Goal: Complete application form

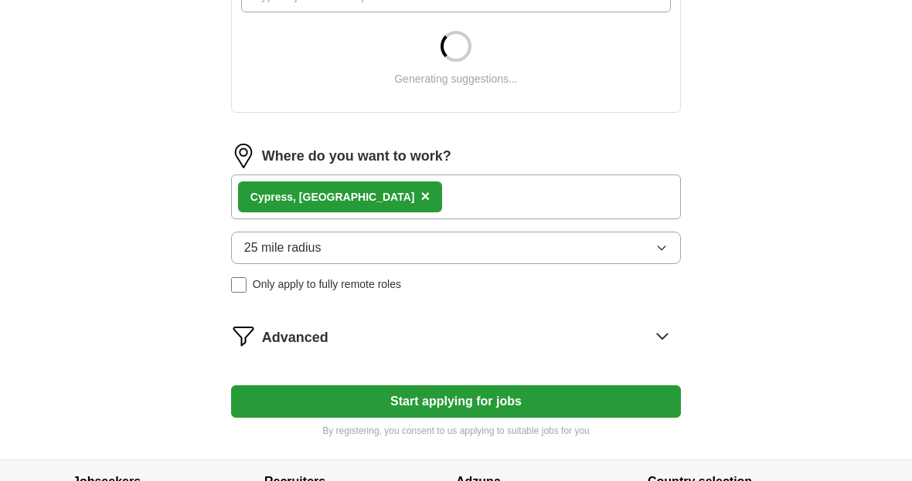
scroll to position [603, 0]
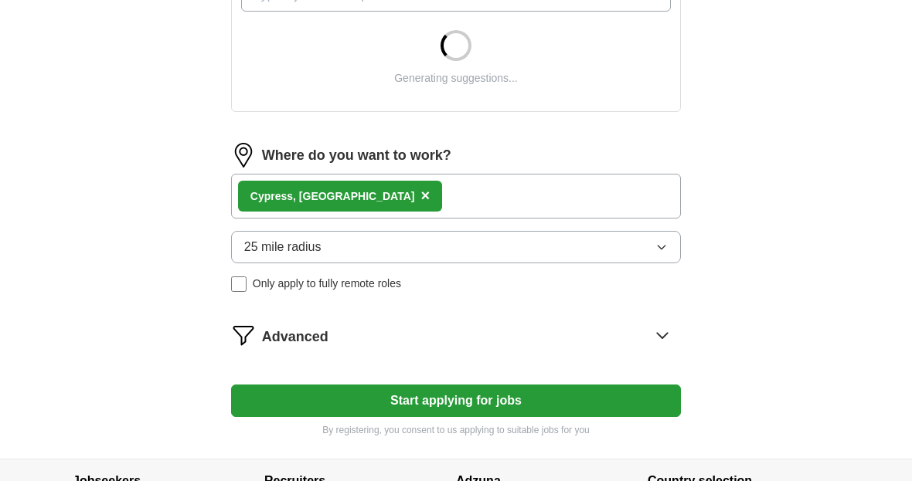
click at [600, 404] on button "Start applying for jobs" at bounding box center [456, 401] width 450 height 32
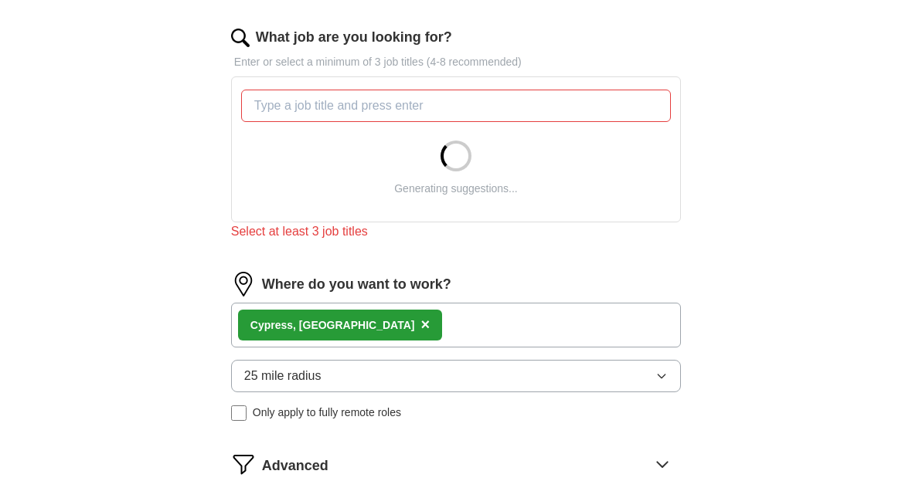
scroll to position [491, 0]
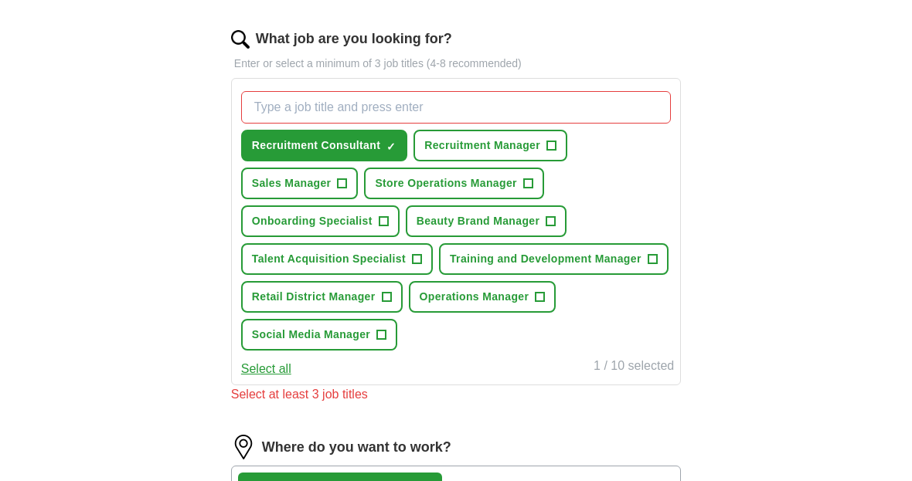
click at [547, 146] on button "Recruitment Manager +" at bounding box center [490, 146] width 154 height 32
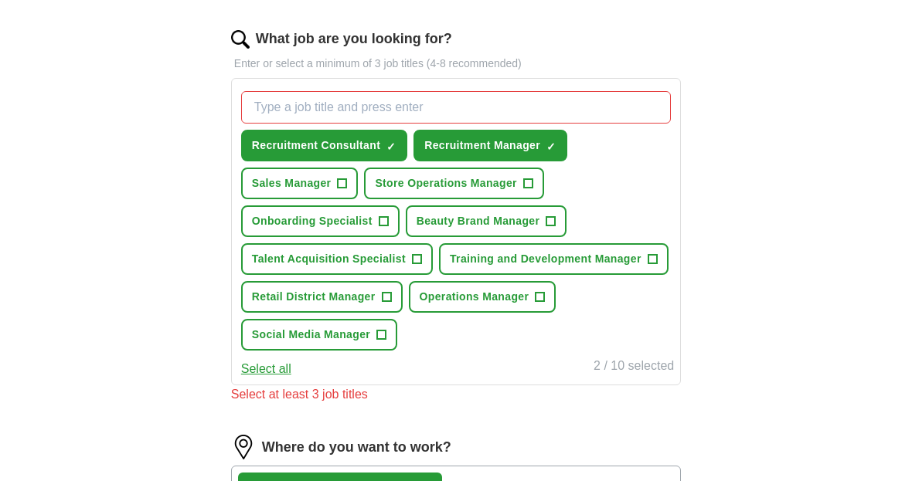
click at [522, 189] on button "Store Operations Manager +" at bounding box center [453, 184] width 179 height 32
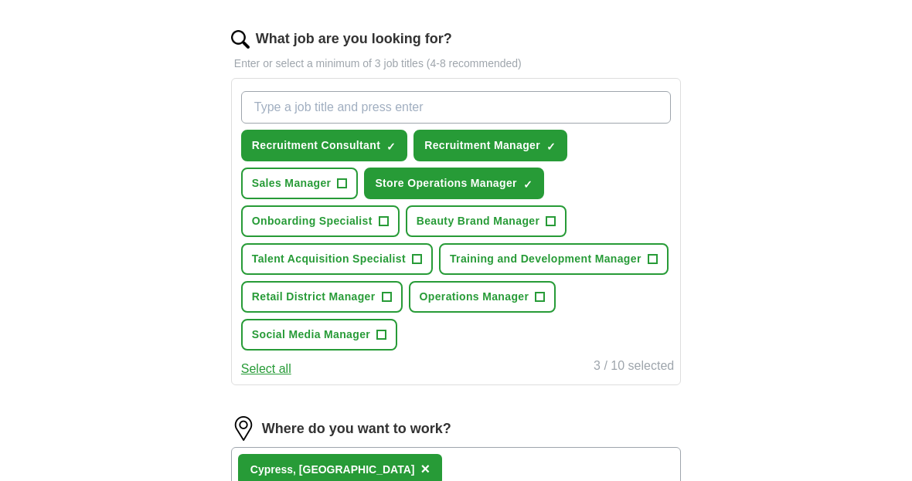
click at [516, 225] on span "Beauty Brand Manager" at bounding box center [478, 221] width 123 height 16
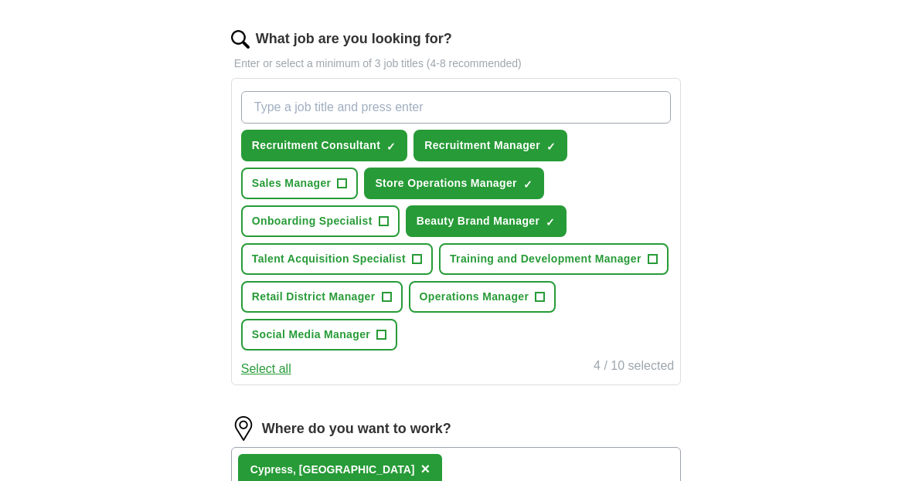
click at [338, 190] on span "+" at bounding box center [342, 184] width 9 height 12
click at [344, 227] on span "Onboarding Specialist" at bounding box center [312, 221] width 121 height 16
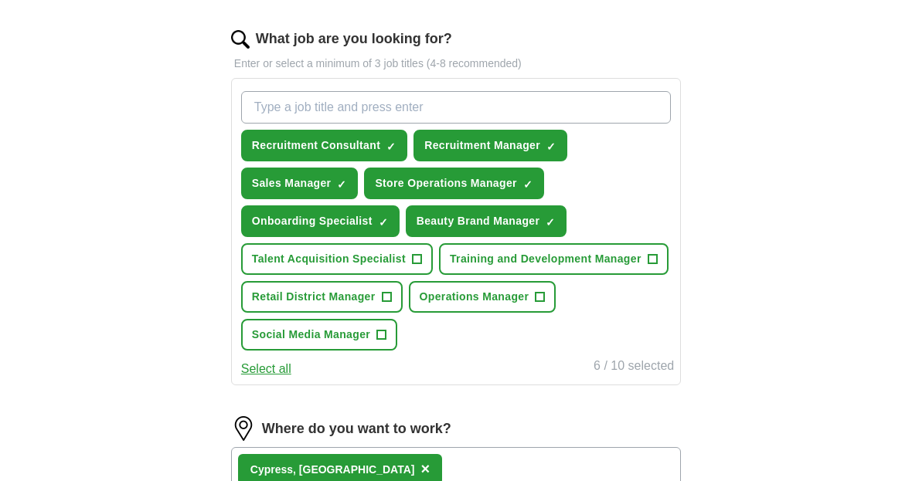
click at [383, 258] on span "Talent Acquisition Specialist" at bounding box center [329, 259] width 154 height 16
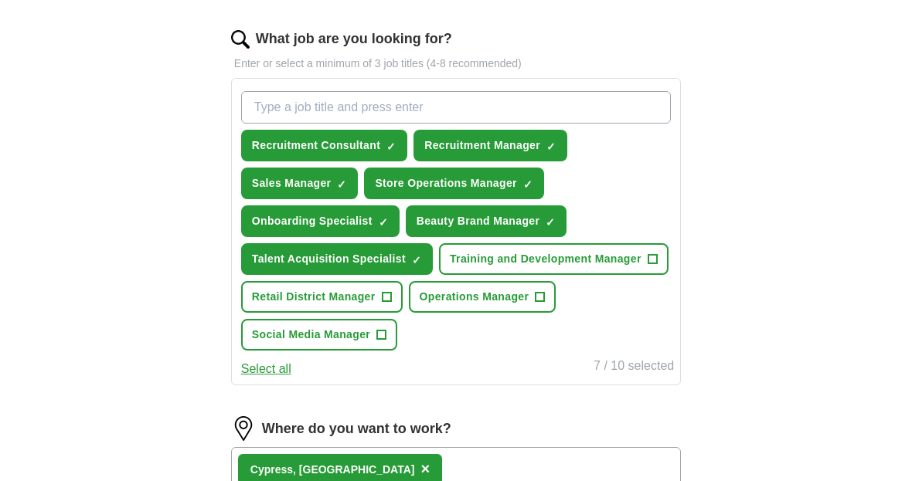
click at [583, 274] on button "Training and Development Manager +" at bounding box center [554, 259] width 230 height 32
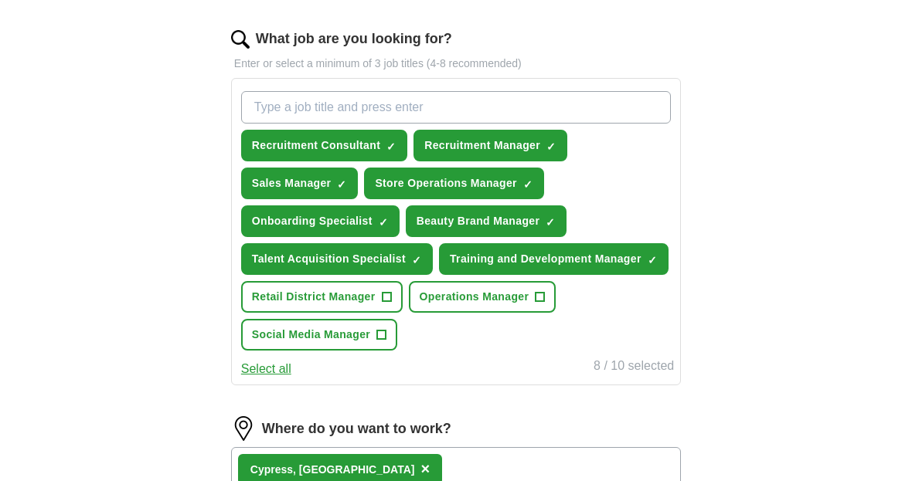
click at [386, 304] on span "+" at bounding box center [386, 297] width 9 height 12
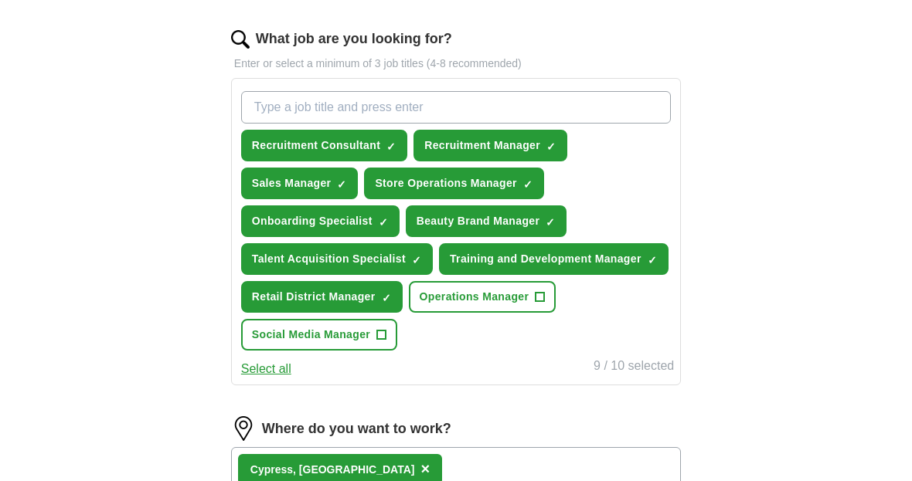
click at [514, 302] on span "Operations Manager" at bounding box center [475, 297] width 110 height 16
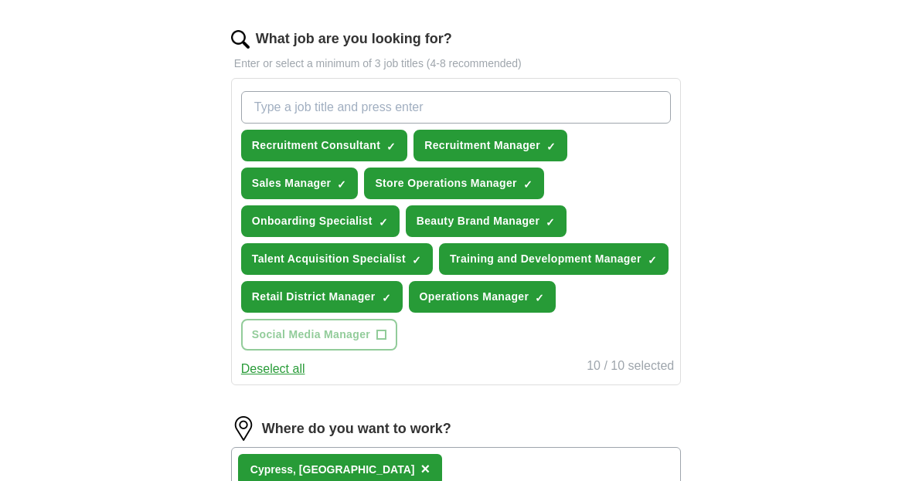
click at [406, 343] on div "Recruitment Consultant ✓ × Recruitment Manager ✓ × Sales Manager ✓ × Store Oper…" at bounding box center [456, 221] width 436 height 272
click at [393, 148] on span "✓" at bounding box center [390, 147] width 9 height 12
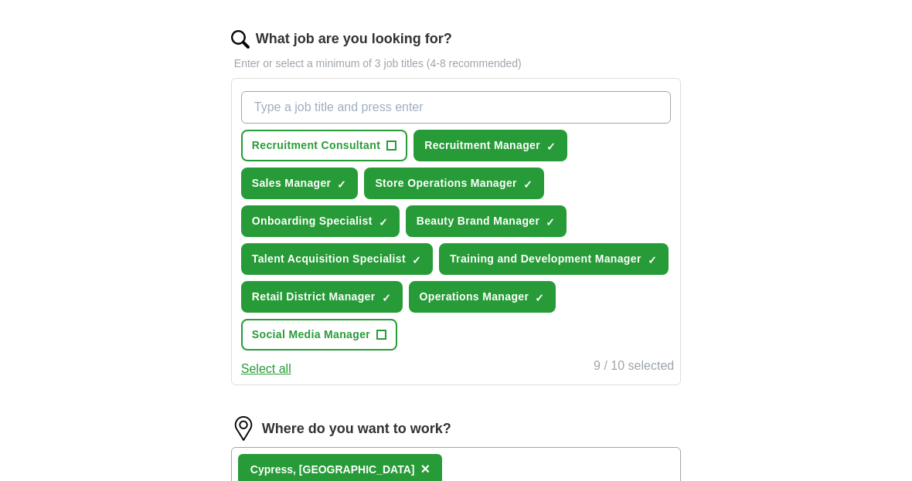
click at [386, 329] on span "+" at bounding box center [381, 335] width 9 height 12
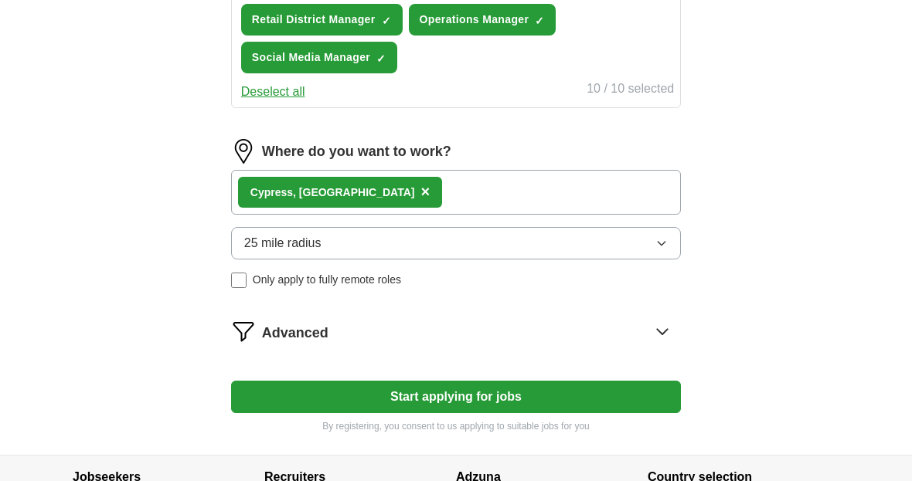
scroll to position [779, 0]
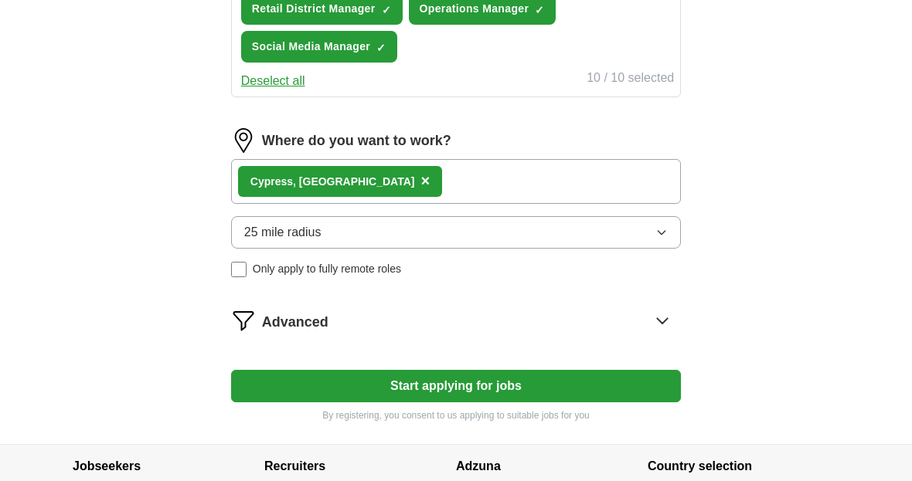
click at [387, 188] on div "Cypress, [GEOGRAPHIC_DATA] ×" at bounding box center [456, 181] width 450 height 45
click at [403, 175] on div "Cypress, [GEOGRAPHIC_DATA] ×" at bounding box center [456, 181] width 450 height 45
click at [376, 178] on div "Cypress, [GEOGRAPHIC_DATA] ×" at bounding box center [456, 181] width 450 height 45
click at [361, 178] on div "Cypress, [GEOGRAPHIC_DATA] ×" at bounding box center [456, 181] width 450 height 45
click at [405, 395] on button "Start applying for jobs" at bounding box center [456, 386] width 450 height 32
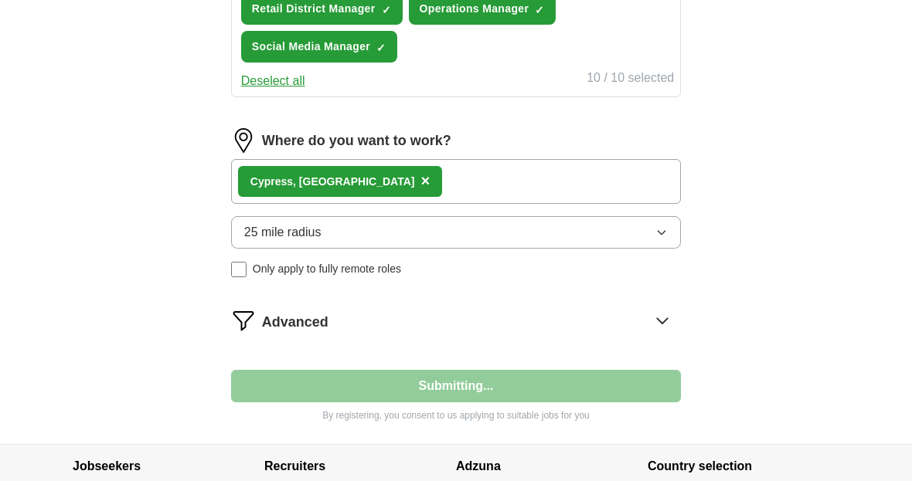
select select "**"
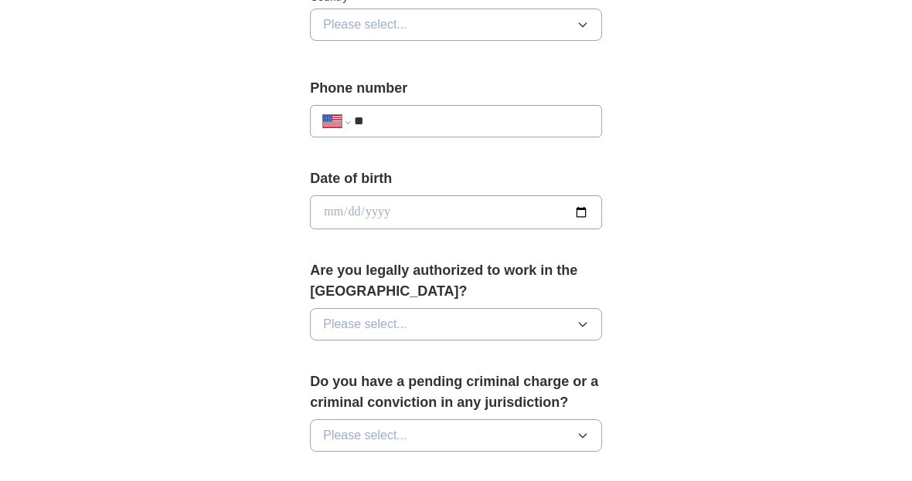
scroll to position [568, 0]
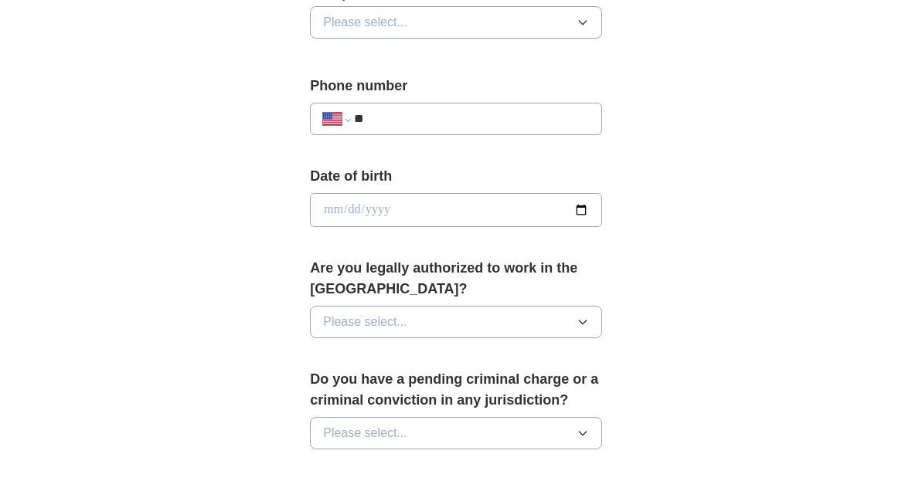
click at [334, 201] on input "date" at bounding box center [456, 211] width 292 height 34
type input "**********"
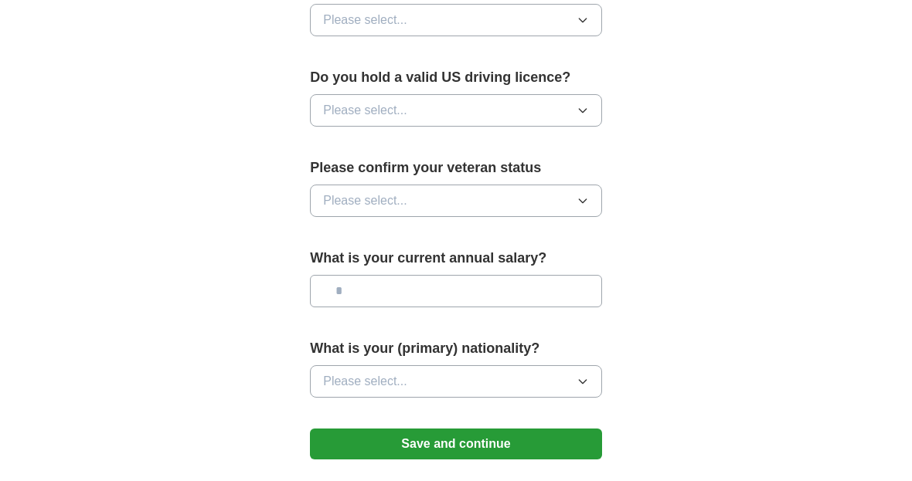
scroll to position [1019, 0]
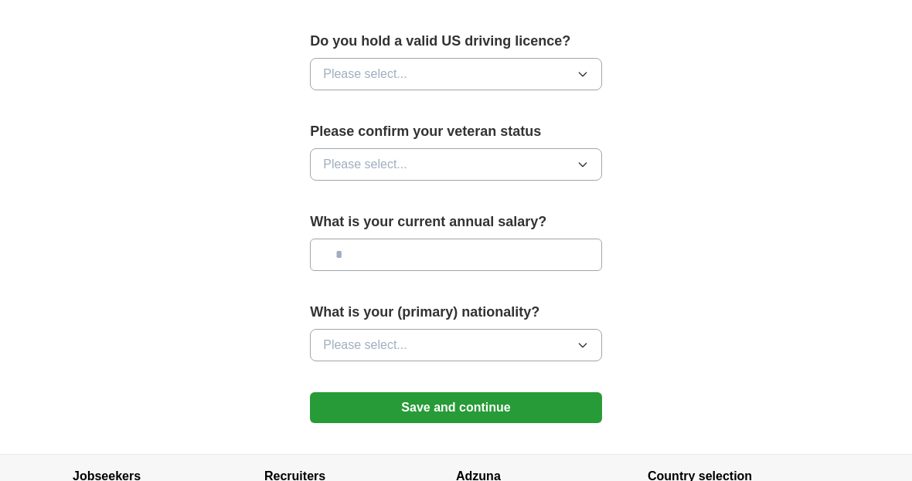
click at [396, 403] on button "Save and continue" at bounding box center [456, 408] width 292 height 31
